Goal: Communication & Community: Answer question/provide support

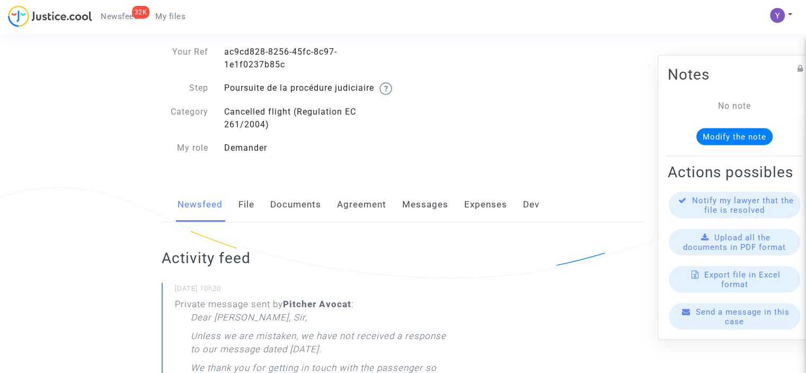
click at [753, 319] on span "Send a message in this case" at bounding box center [743, 315] width 94 height 19
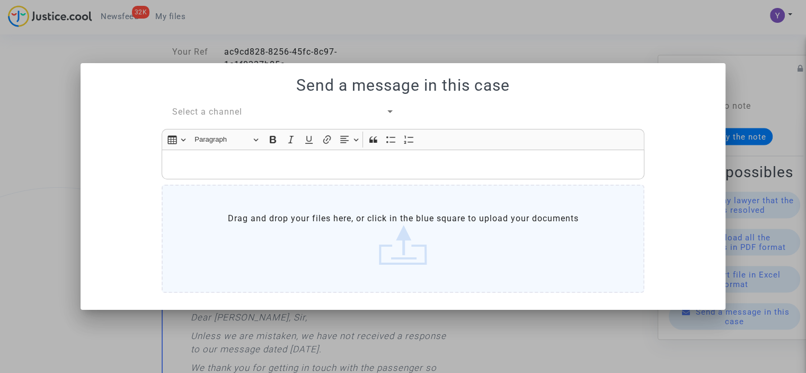
click at [231, 110] on span "Select a channel" at bounding box center [207, 112] width 70 height 10
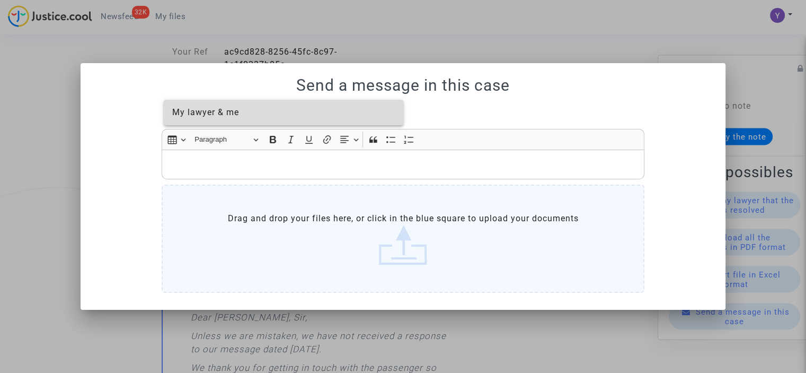
click at [221, 114] on span "My lawyer & me" at bounding box center [205, 112] width 67 height 10
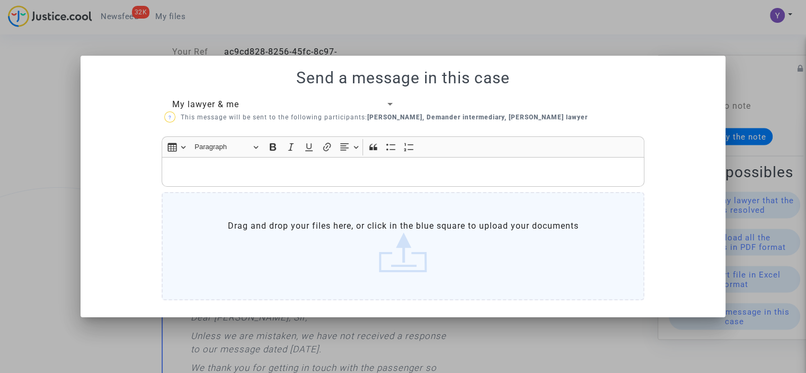
drag, startPoint x: 212, startPoint y: 160, endPoint x: 198, endPoint y: 169, distance: 16.9
click at [209, 163] on div "Rich Text Editor, main" at bounding box center [403, 172] width 483 height 30
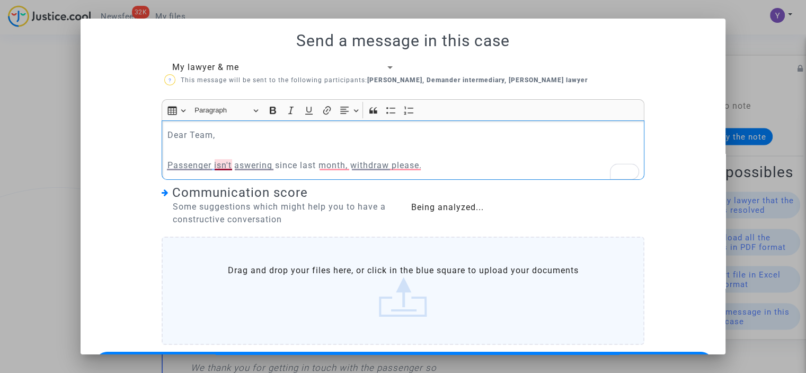
click at [218, 164] on p "Passenger isn't aswering since last month, withdraw please." at bounding box center [403, 164] width 472 height 13
click at [253, 160] on p "Passenger hasn't aswering since last month, withdraw please." at bounding box center [403, 164] width 472 height 13
click at [267, 165] on p "Passenger hasn't aswering since last month, withdraw please." at bounding box center [403, 164] width 472 height 13
click at [196, 158] on p "Passenger hasn't answered since last month, withdraw please." at bounding box center [403, 164] width 472 height 13
click at [190, 169] on p "Passenger hasn't answered since last month, withdraw please." at bounding box center [403, 164] width 472 height 13
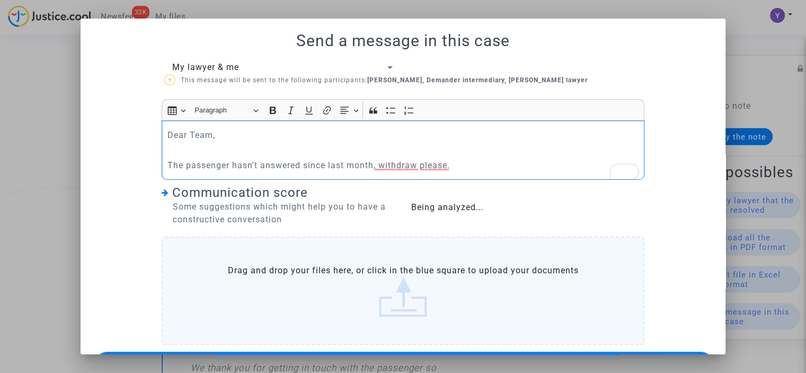
click at [404, 175] on div "Dear Team, The passenger hasn't answered since last month, withdraw please." at bounding box center [403, 149] width 483 height 59
click at [403, 167] on p "The passenger hasn't answered since last month, withdraw please." at bounding box center [403, 164] width 472 height 13
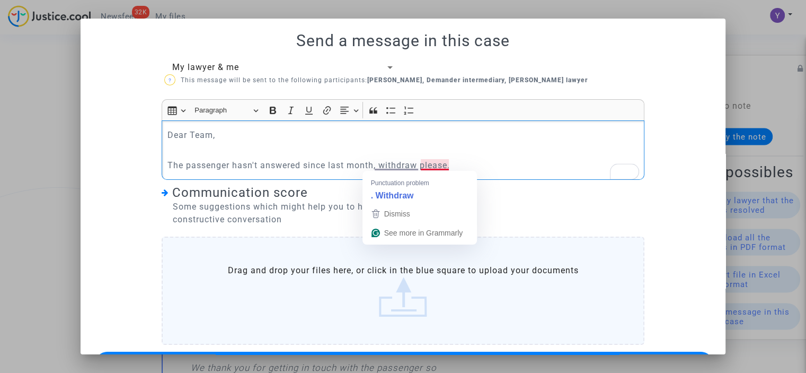
click at [438, 158] on p "The passenger hasn't answered since last month, withdraw please." at bounding box center [403, 164] width 472 height 13
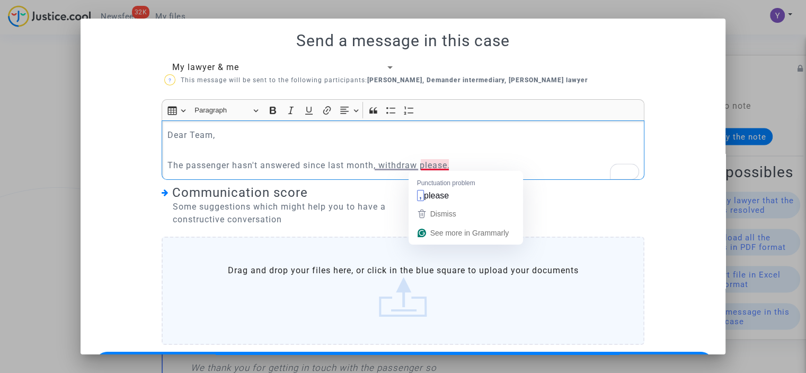
click at [502, 154] on p "To enrich screen reader interactions, please activate Accessibility in Grammarl…" at bounding box center [403, 149] width 472 height 13
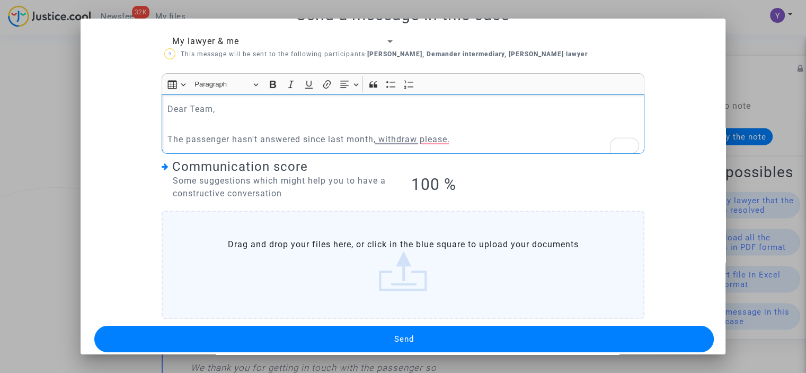
scroll to position [38, 0]
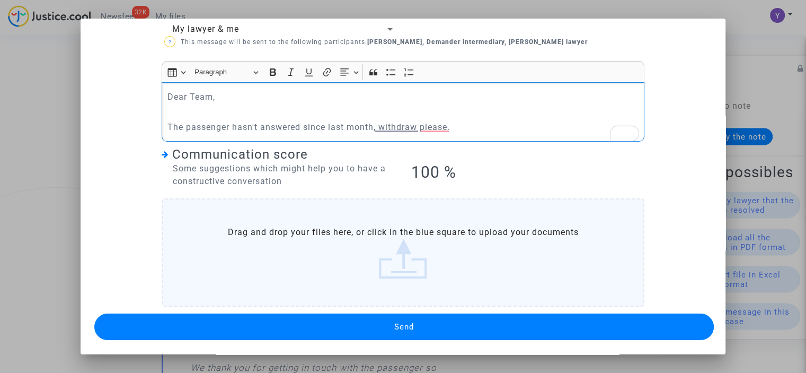
click at [372, 323] on button "Send" at bounding box center [404, 326] width 620 height 26
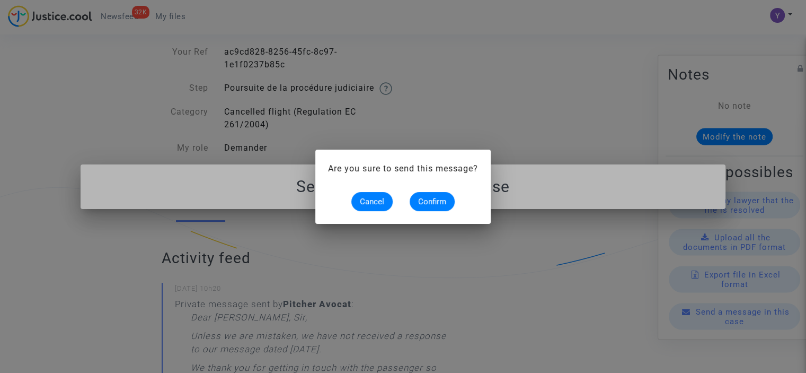
scroll to position [0, 0]
click at [437, 204] on span "Confirm" at bounding box center [432, 202] width 28 height 10
